Goal: Information Seeking & Learning: Find specific fact

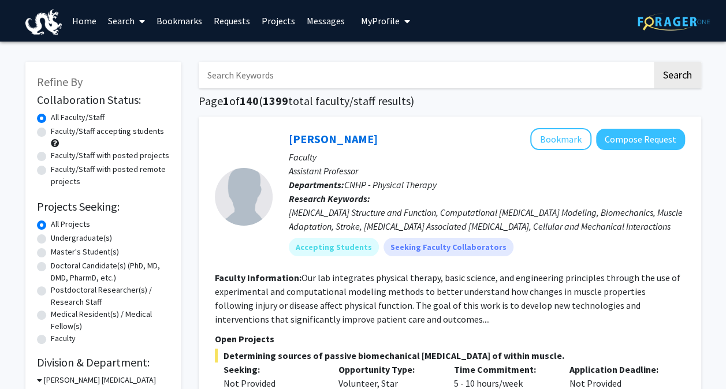
click at [383, 31] on button "My Profile" at bounding box center [386, 21] width 56 height 42
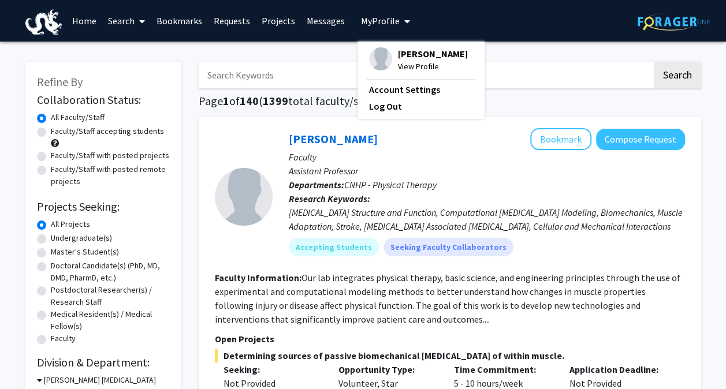
click at [398, 61] on span "View Profile" at bounding box center [433, 66] width 70 height 13
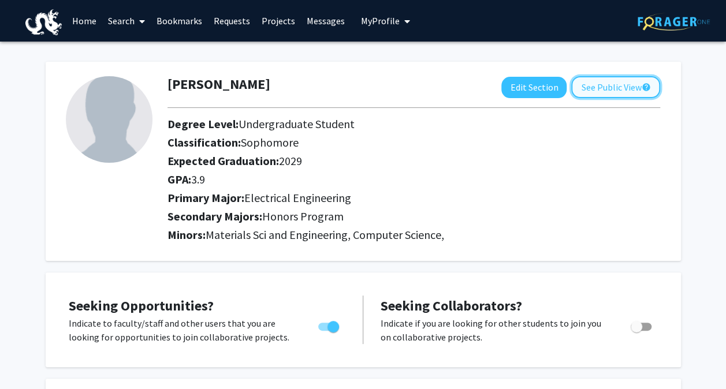
click at [606, 87] on button "See Public View help" at bounding box center [615, 87] width 89 height 22
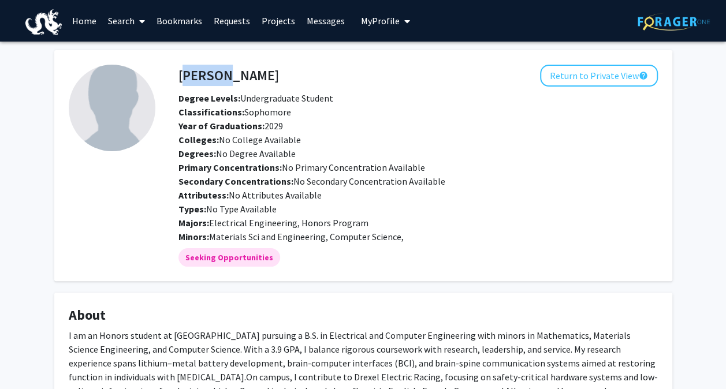
click at [606, 87] on div "Earli Ismaili Return to Private View help Degree Levels: Undergraduate Student …" at bounding box center [418, 154] width 497 height 179
click at [585, 88] on div "Earli Ismaili Return to Private View help Degree Levels: Undergraduate Student …" at bounding box center [418, 154] width 497 height 179
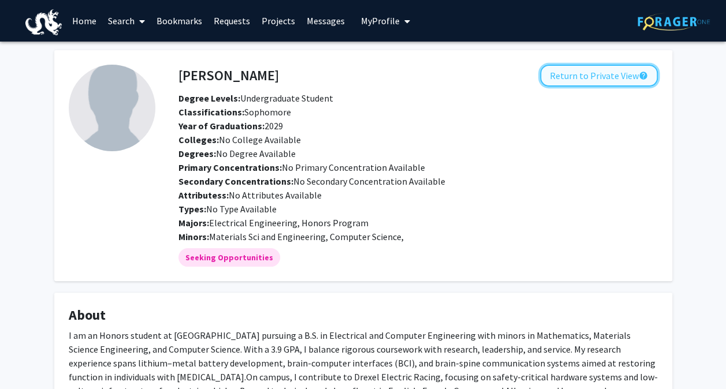
click at [579, 74] on button "Return to Private View help" at bounding box center [599, 76] width 118 height 22
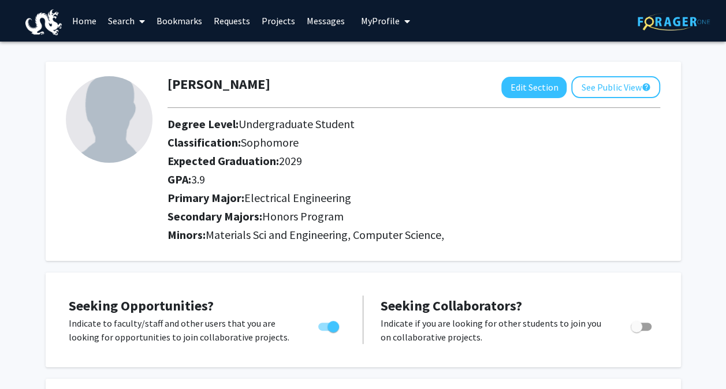
click at [313, 13] on link "Messages" at bounding box center [326, 21] width 50 height 40
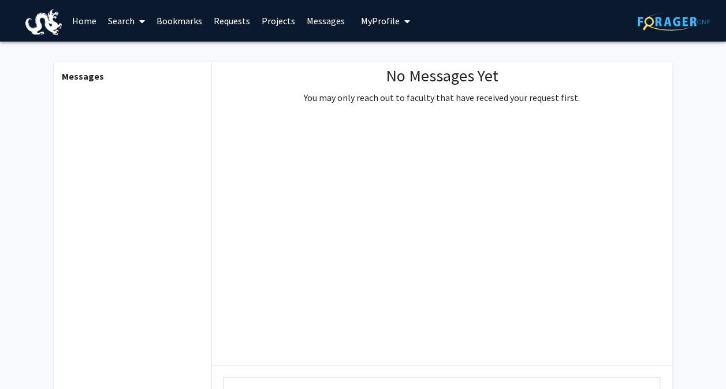
click at [287, 18] on link "Projects" at bounding box center [278, 21] width 45 height 40
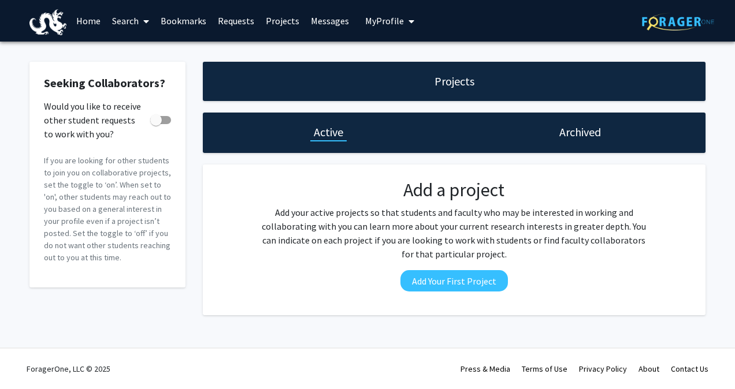
click at [248, 18] on link "Requests" at bounding box center [236, 21] width 48 height 40
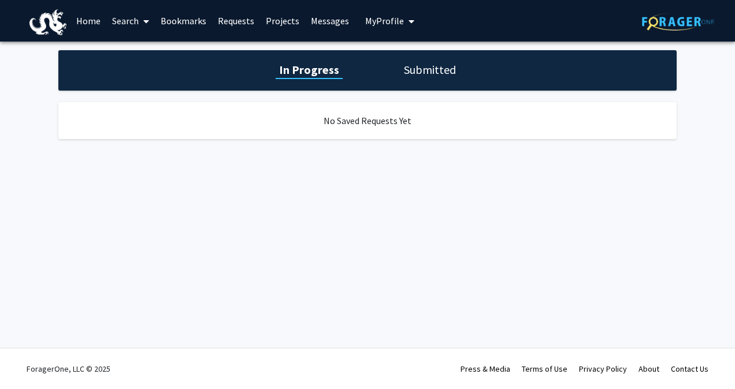
click at [192, 25] on link "Bookmarks" at bounding box center [183, 21] width 57 height 40
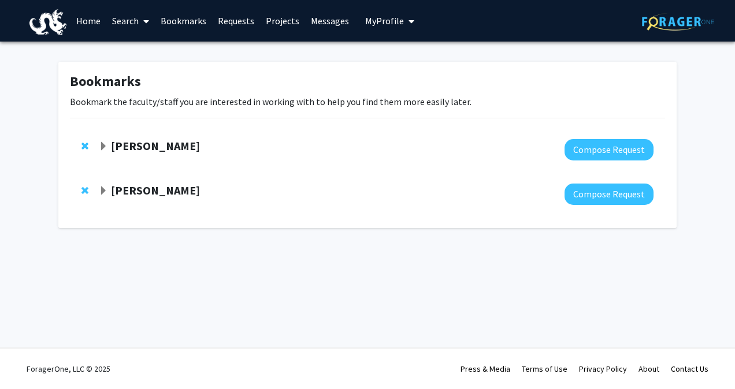
click at [149, 192] on strong "[PERSON_NAME]" at bounding box center [155, 190] width 89 height 14
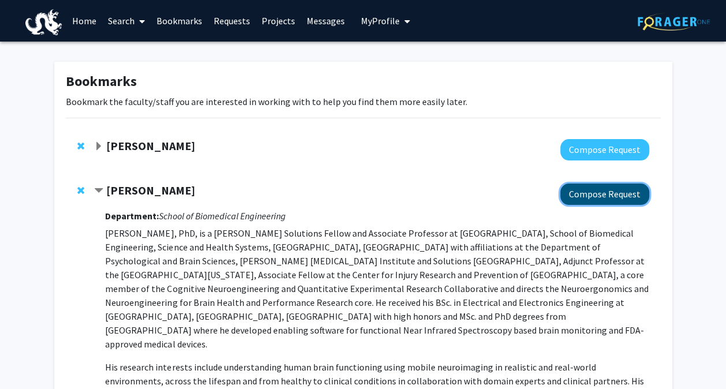
click at [606, 191] on button "Compose Request" at bounding box center [604, 194] width 89 height 21
click at [142, 194] on strong "[PERSON_NAME]" at bounding box center [150, 190] width 89 height 14
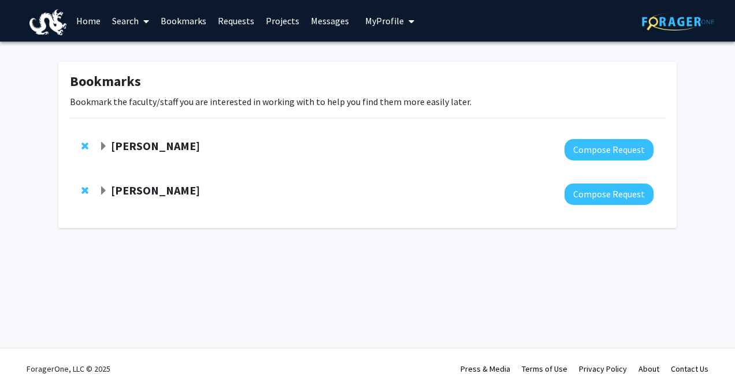
click at [153, 147] on strong "[PERSON_NAME]" at bounding box center [155, 146] width 89 height 14
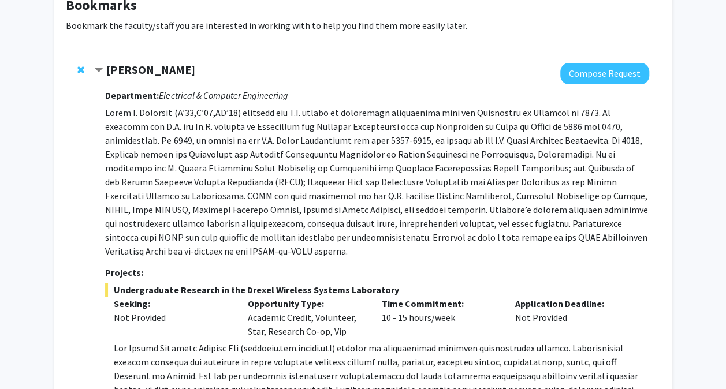
scroll to position [81, 0]
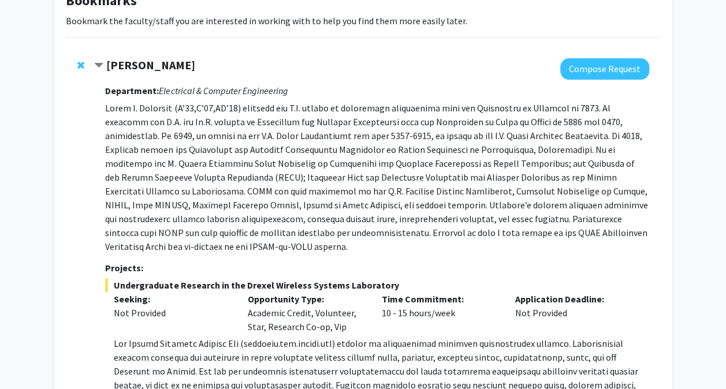
click at [156, 66] on strong "[PERSON_NAME]" at bounding box center [150, 65] width 89 height 14
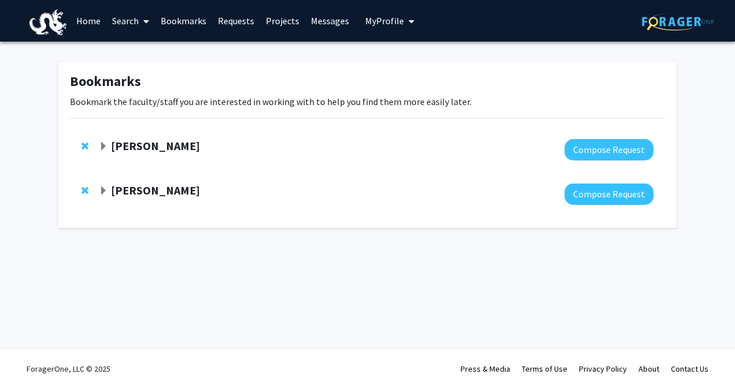
click at [161, 146] on strong "[PERSON_NAME]" at bounding box center [155, 146] width 89 height 14
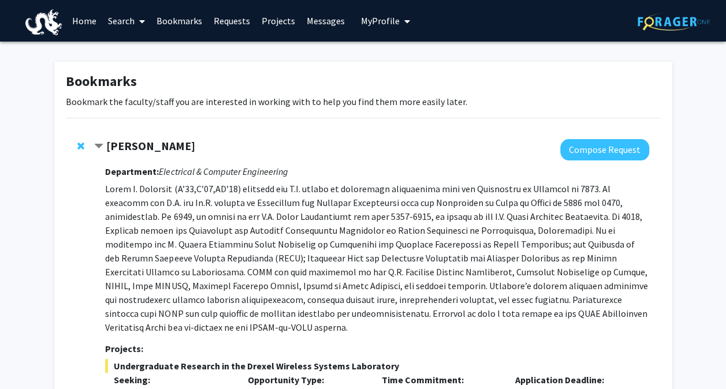
click at [132, 143] on strong "[PERSON_NAME]" at bounding box center [150, 146] width 89 height 14
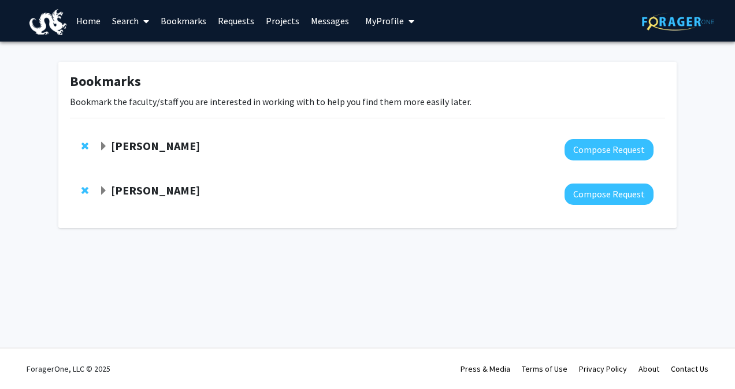
click at [176, 143] on strong "[PERSON_NAME]" at bounding box center [155, 146] width 89 height 14
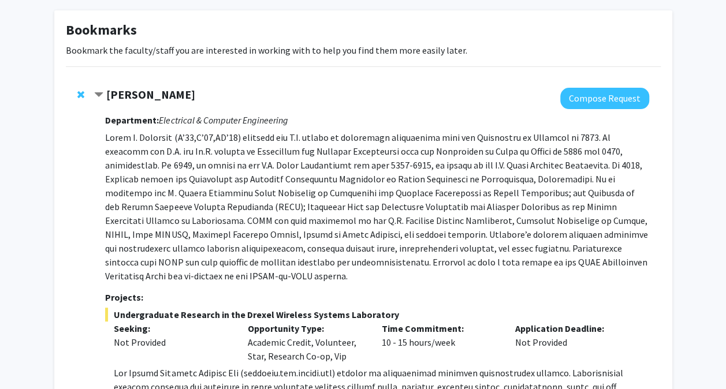
scroll to position [64, 0]
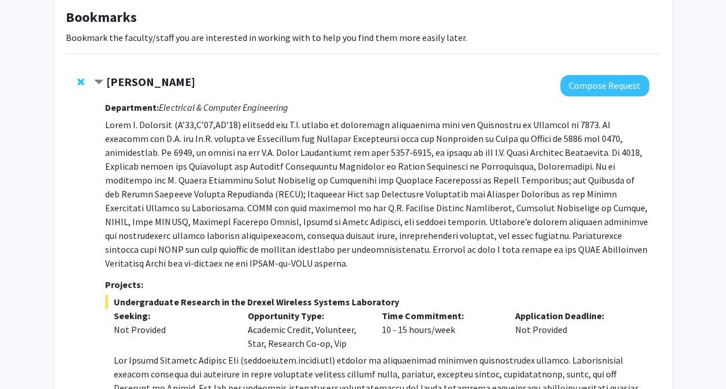
click at [276, 194] on p at bounding box center [377, 194] width 544 height 153
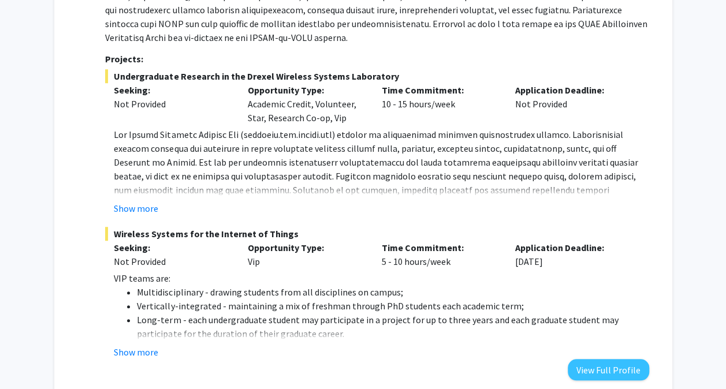
scroll to position [292, 0]
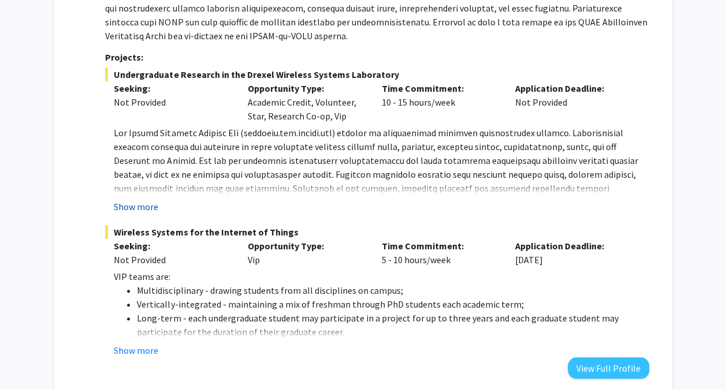
click at [142, 200] on button "Show more" at bounding box center [136, 207] width 44 height 14
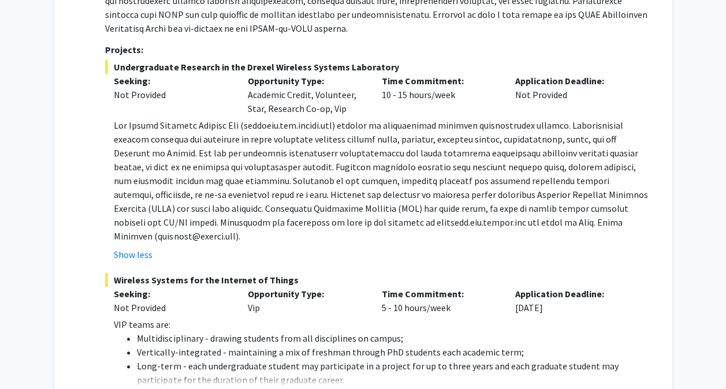
scroll to position [297, 0]
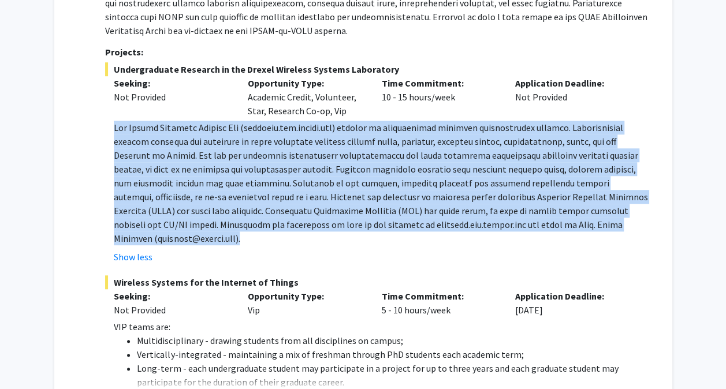
drag, startPoint x: 114, startPoint y: 113, endPoint x: 574, endPoint y: 216, distance: 471.7
click at [574, 216] on p at bounding box center [381, 183] width 535 height 125
click at [436, 198] on p at bounding box center [381, 183] width 535 height 125
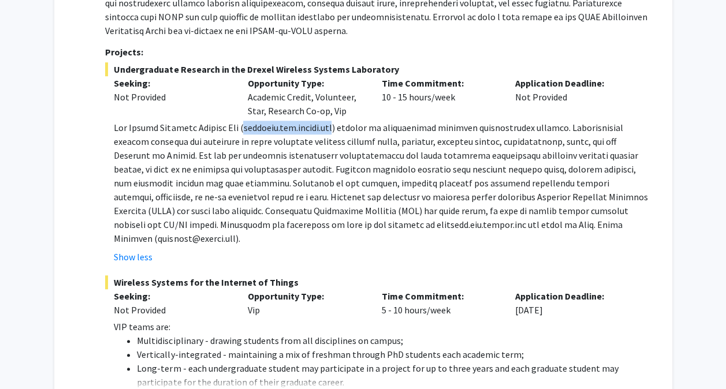
drag, startPoint x: 242, startPoint y: 113, endPoint x: 332, endPoint y: 115, distance: 90.2
click at [332, 121] on p at bounding box center [381, 183] width 535 height 125
copy p "[DOMAIN_NAME]"
